Goal: Find specific page/section: Find specific page/section

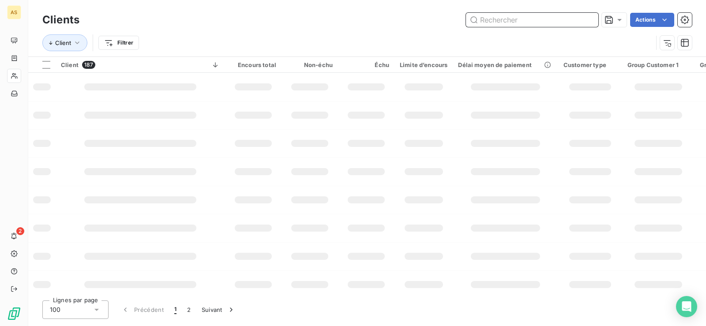
click at [509, 26] on input "text" at bounding box center [532, 20] width 132 height 14
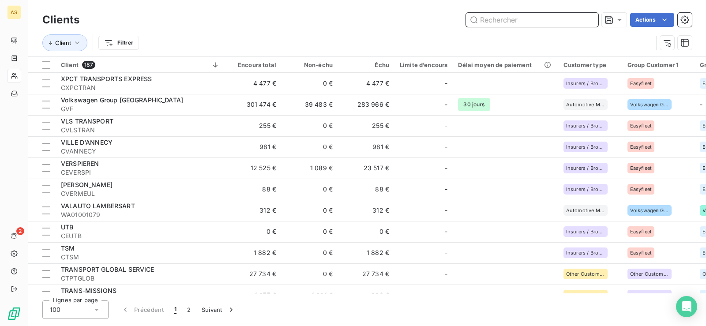
click at [502, 17] on input "text" at bounding box center [532, 20] width 132 height 14
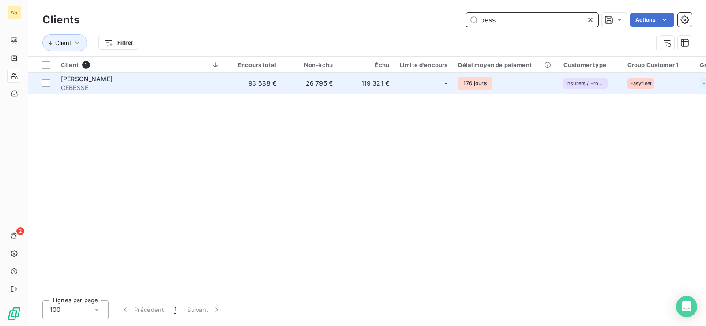
type input "bess"
click at [81, 81] on div "[PERSON_NAME]" at bounding box center [140, 79] width 159 height 9
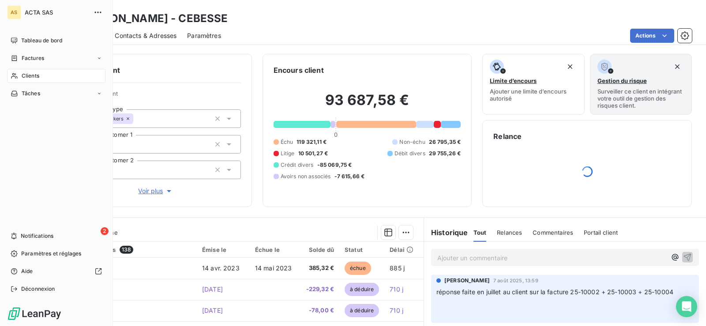
click at [26, 76] on span "Clients" at bounding box center [31, 76] width 18 height 8
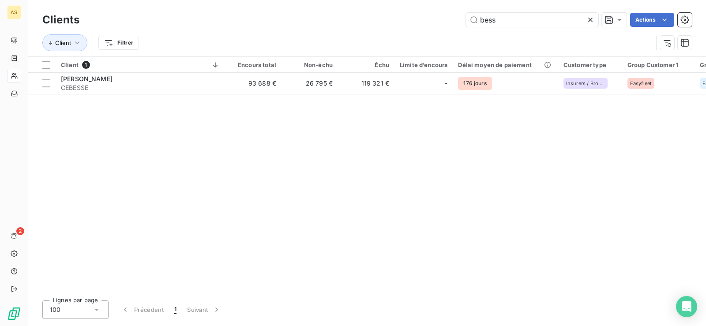
drag, startPoint x: 507, startPoint y: 18, endPoint x: 449, endPoint y: 21, distance: 58.8
click at [449, 21] on div "[PERSON_NAME] Actions" at bounding box center [391, 20] width 602 height 14
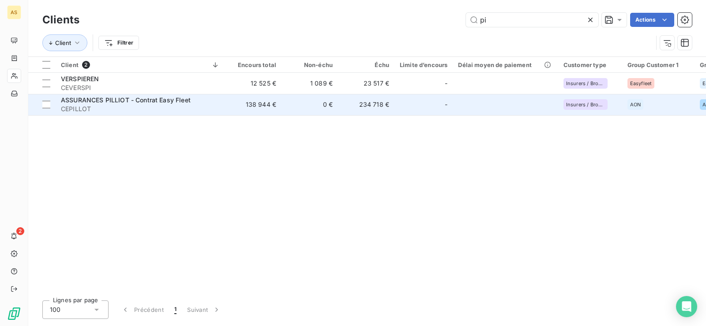
type input "pi"
click at [140, 101] on span "ASSURANCES PILLIOT - Contrat Easy Fleet" at bounding box center [126, 99] width 130 height 7
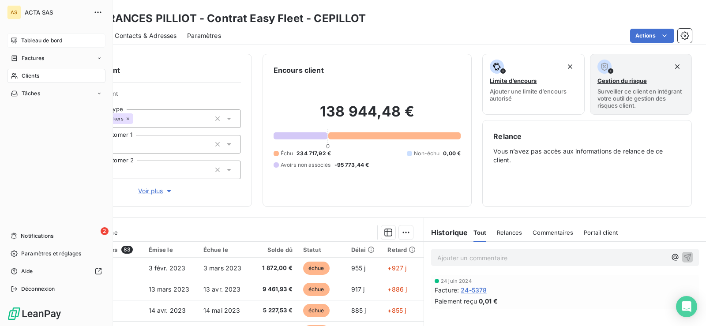
click at [42, 39] on span "Tableau de bord" at bounding box center [41, 41] width 41 height 8
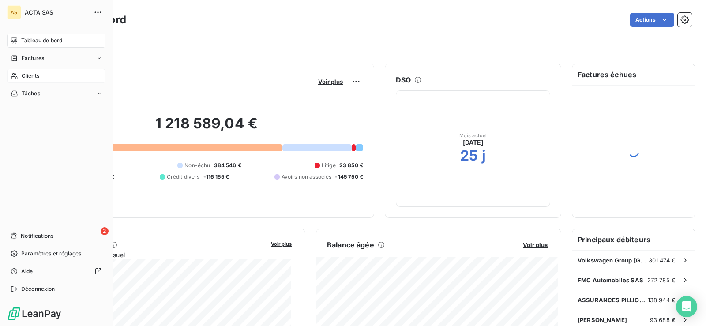
click at [40, 76] on div "Clients" at bounding box center [56, 76] width 98 height 14
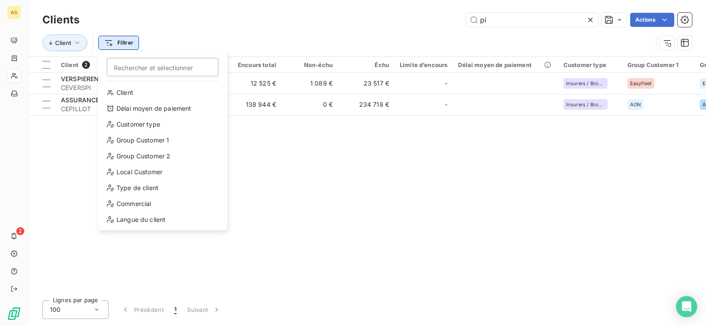
click at [127, 47] on html "AS 2 Clients pi Actions Client Filtrer Rechercher et sélectionner Client Délai …" at bounding box center [353, 163] width 706 height 326
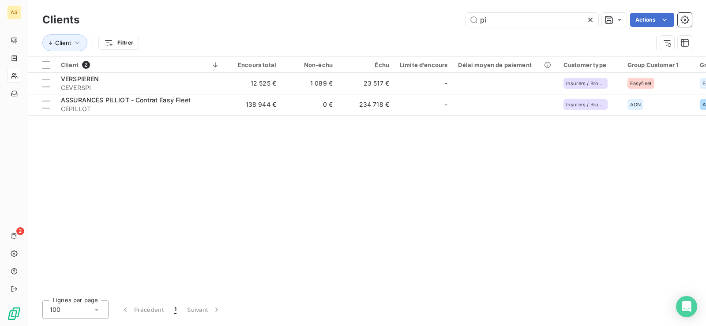
click at [232, 21] on html "AS 2 Clients pi Actions Client Filtrer Client 2 Encours total Non-échu Échu Lim…" at bounding box center [353, 163] width 706 height 326
click at [79, 37] on button "Client" at bounding box center [64, 42] width 45 height 17
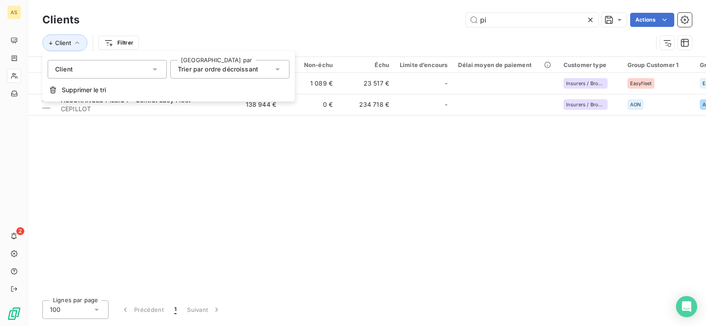
click at [153, 69] on icon at bounding box center [155, 69] width 4 height 2
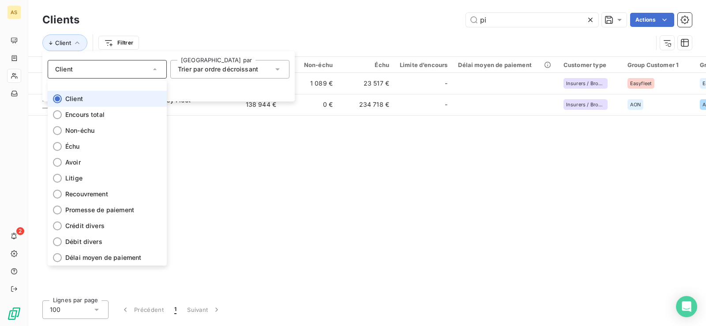
click at [165, 36] on div "Client Filtrer" at bounding box center [347, 42] width 610 height 17
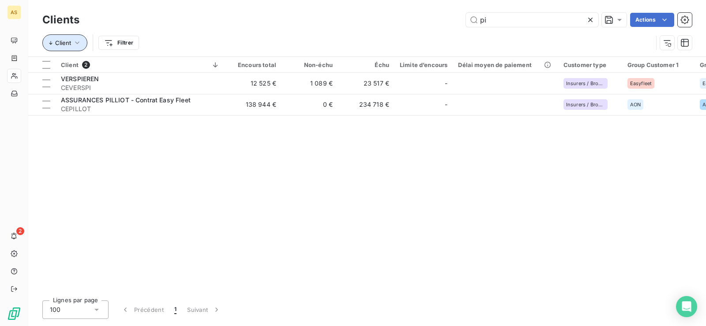
click at [78, 43] on icon "button" at bounding box center [77, 42] width 4 height 3
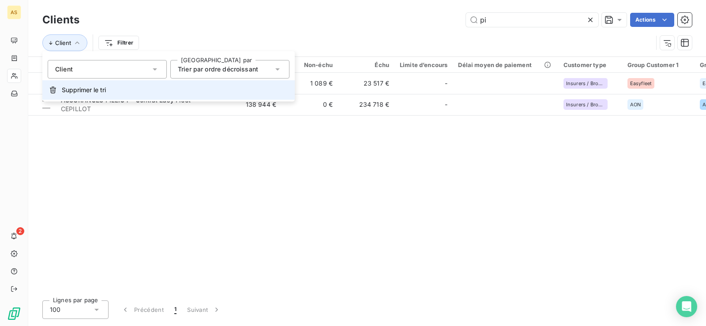
click at [84, 91] on span "Supprimer le tri" at bounding box center [84, 90] width 44 height 9
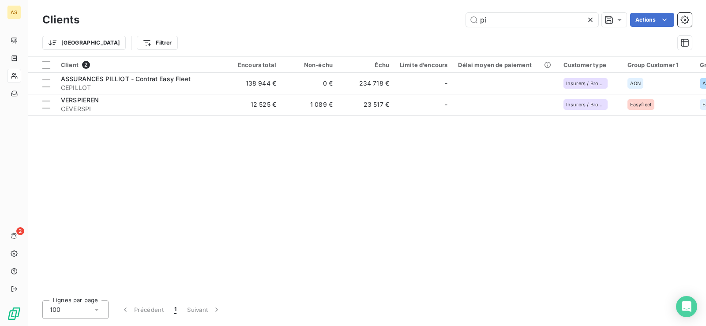
click at [589, 20] on icon at bounding box center [590, 19] width 9 height 9
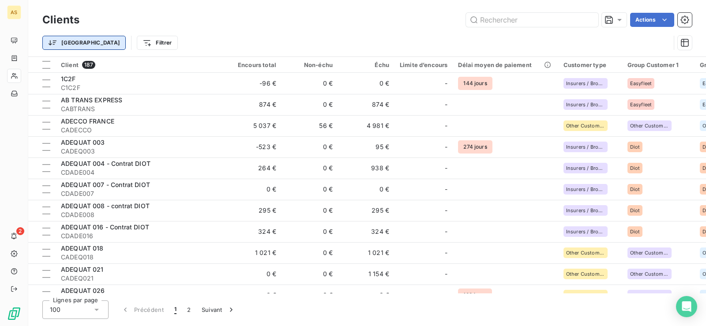
click at [67, 39] on html "AS 2 Clients Actions Trier Filtrer Client 187 Encours total Non-échu Échu Limit…" at bounding box center [353, 163] width 706 height 326
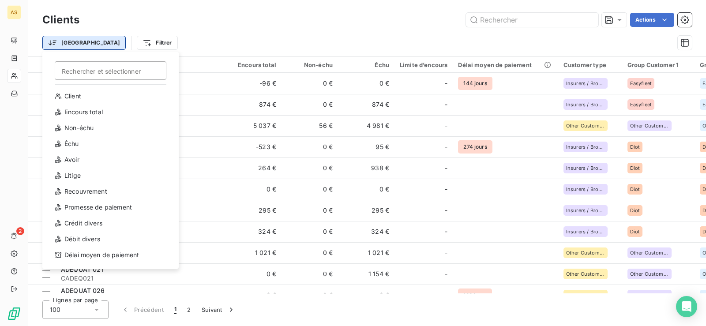
click at [67, 39] on html "AS 2 Clients Actions Trier Rechercher et sélectionner Client Encours total Non-…" at bounding box center [353, 163] width 706 height 326
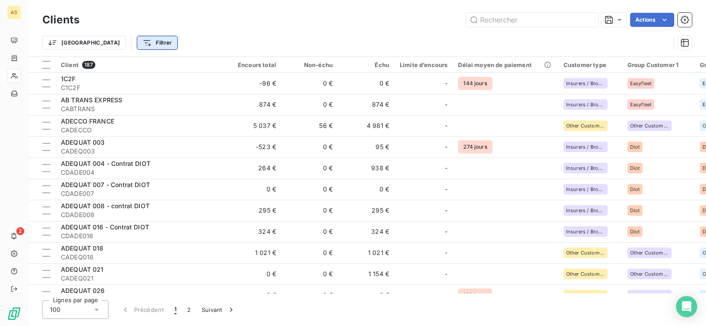
click at [108, 43] on html "AS 2 Clients Actions Trier Filtrer Client 187 Encours total Non-échu Échu Limit…" at bounding box center [353, 163] width 706 height 326
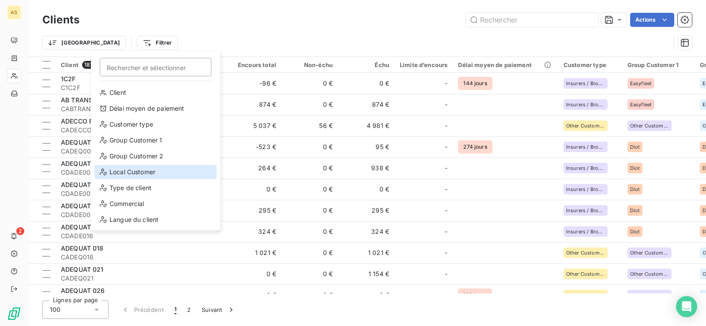
click at [165, 174] on div "Local Customer" at bounding box center [155, 172] width 122 height 14
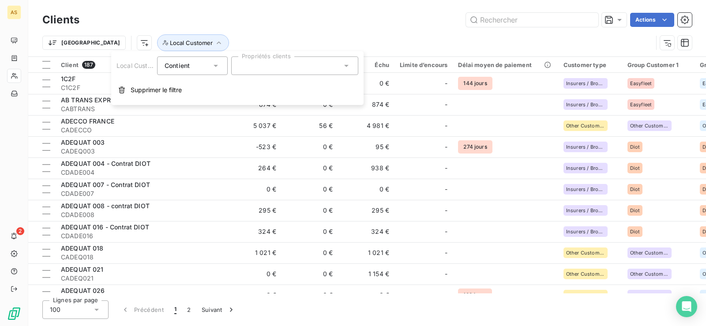
click at [274, 64] on div at bounding box center [294, 65] width 127 height 19
click at [347, 67] on icon at bounding box center [346, 65] width 9 height 9
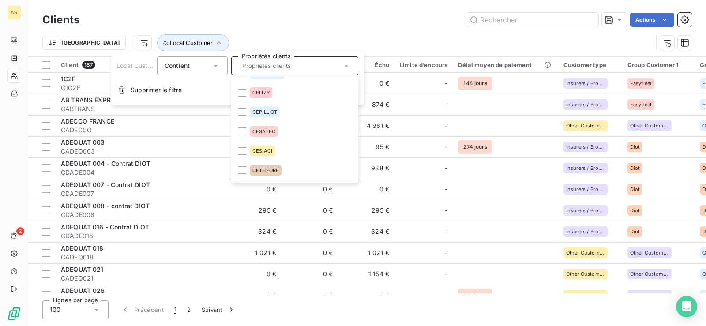
scroll to position [485, 0]
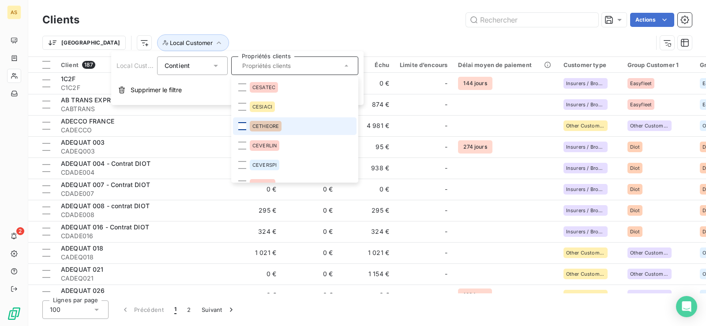
click at [241, 126] on div at bounding box center [242, 126] width 8 height 8
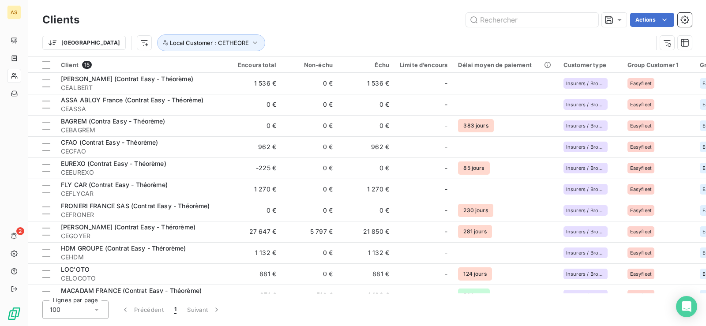
click at [394, 23] on div "Actions" at bounding box center [391, 20] width 602 height 14
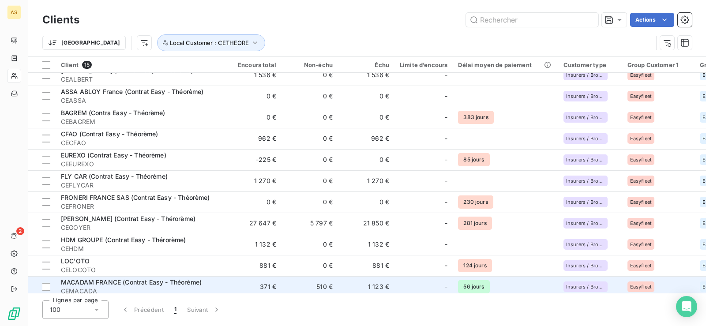
scroll to position [0, 0]
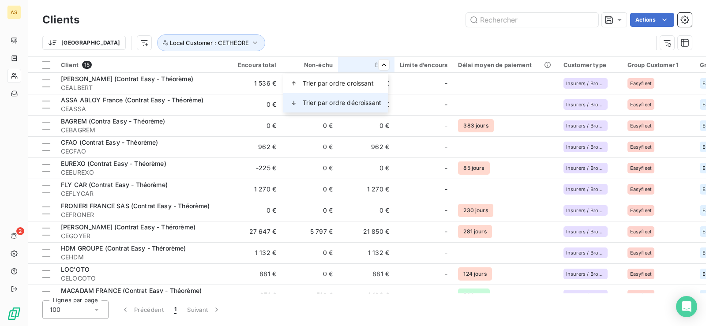
click at [357, 105] on span "Trier par ordre décroissant" at bounding box center [342, 102] width 79 height 9
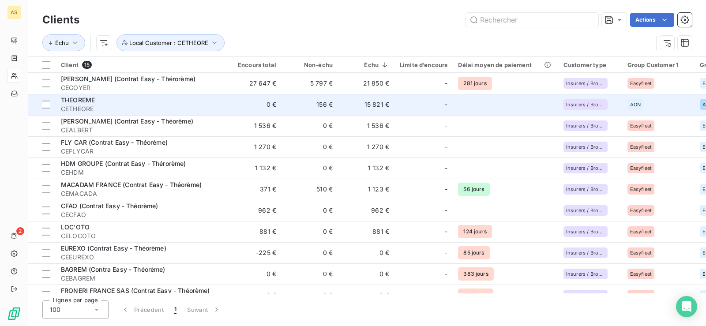
click at [91, 100] on span "THEOREME" at bounding box center [78, 99] width 34 height 7
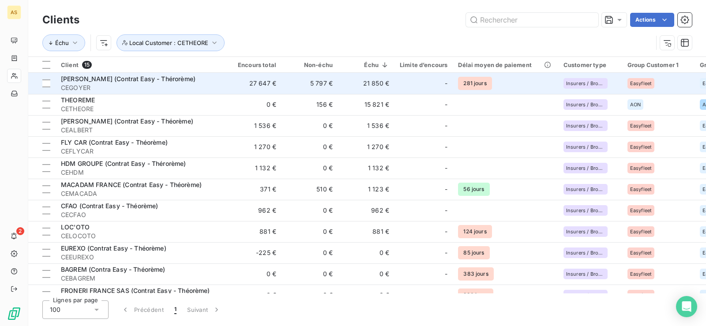
click at [366, 80] on td "21 850 €" at bounding box center [366, 83] width 56 height 21
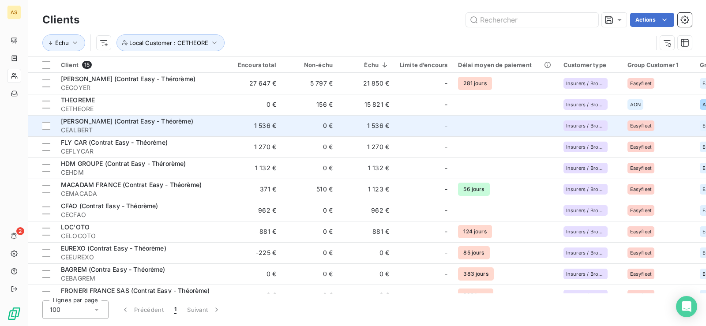
click at [376, 128] on td "1 536 €" at bounding box center [366, 125] width 56 height 21
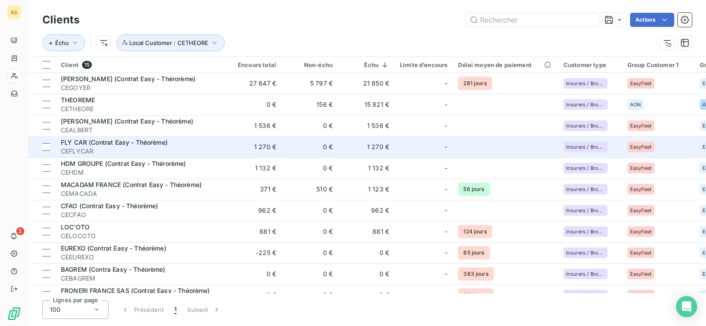
click at [375, 143] on td "1 270 €" at bounding box center [366, 146] width 56 height 21
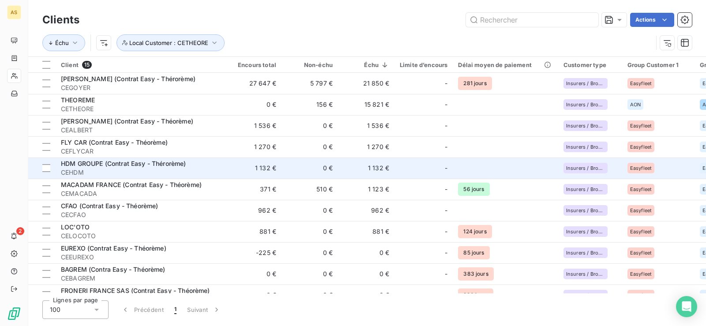
click at [375, 163] on td "1 132 €" at bounding box center [366, 167] width 56 height 21
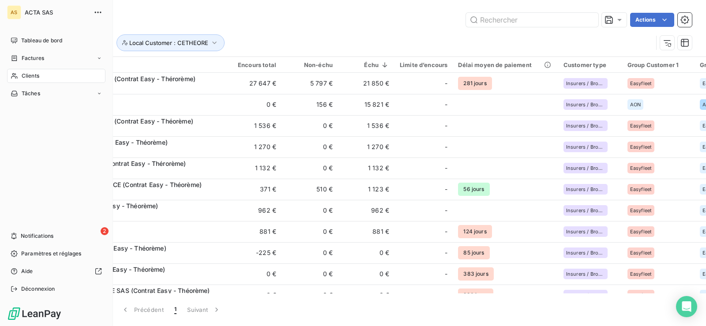
click at [24, 74] on span "Clients" at bounding box center [31, 76] width 18 height 8
click at [30, 76] on span "Clients" at bounding box center [31, 76] width 18 height 8
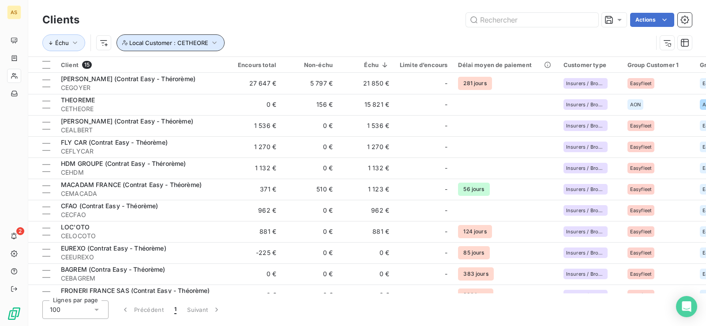
click at [208, 37] on button "Local Customer : CETHEORE" at bounding box center [170, 42] width 108 height 17
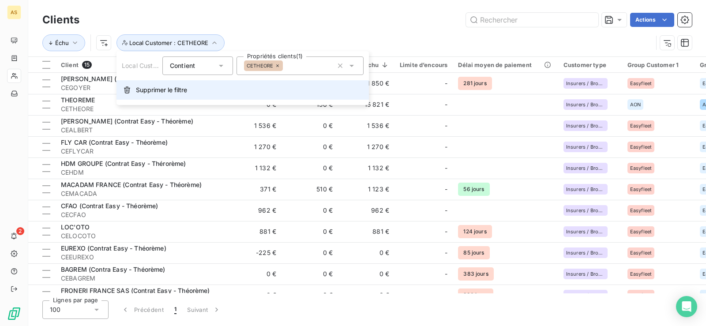
click at [161, 90] on span "Supprimer le filtre" at bounding box center [161, 90] width 51 height 9
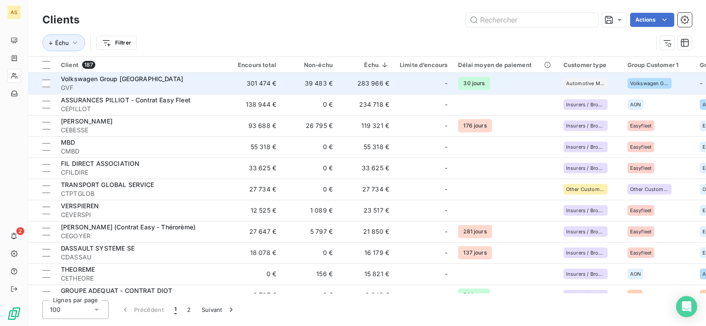
click at [130, 79] on span "Volkswagen Group [GEOGRAPHIC_DATA]" at bounding box center [122, 78] width 122 height 7
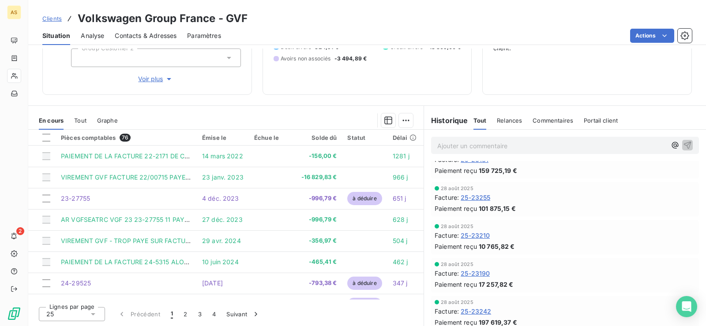
scroll to position [68, 0]
